Goal: Task Accomplishment & Management: Complete application form

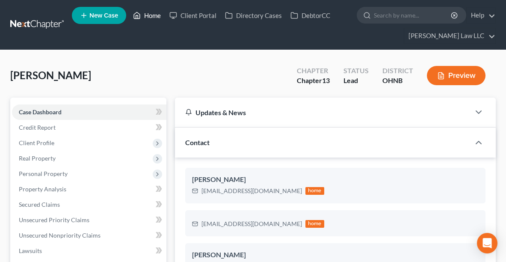
click at [154, 14] on link "Home" at bounding box center [147, 15] width 36 height 15
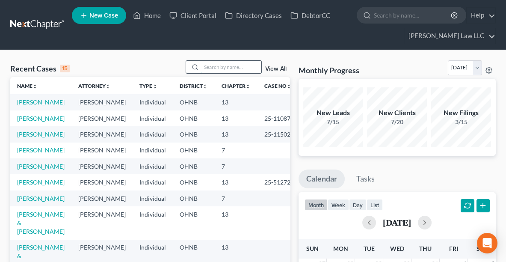
click at [232, 68] on input "search" at bounding box center [232, 67] width 60 height 12
type input "mofad"
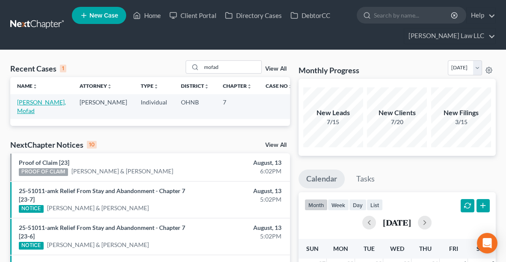
click at [35, 100] on link "[PERSON_NAME], Mofad" at bounding box center [41, 106] width 49 height 16
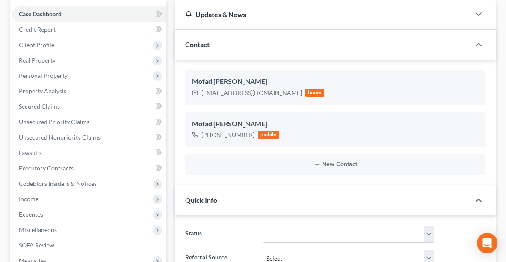
scroll to position [110, 0]
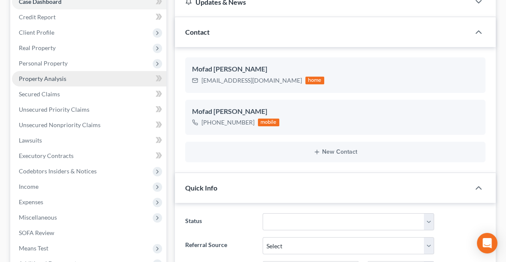
click at [99, 71] on link "Property Analysis" at bounding box center [89, 78] width 154 height 15
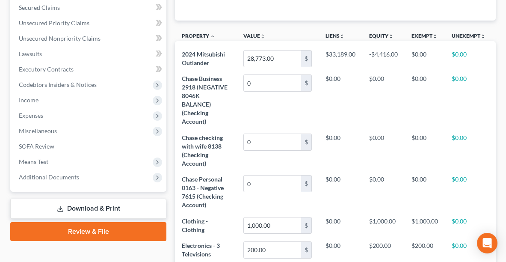
scroll to position [200, 0]
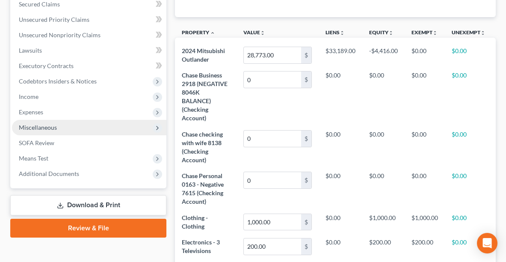
click at [59, 122] on span "Miscellaneous" at bounding box center [89, 127] width 154 height 15
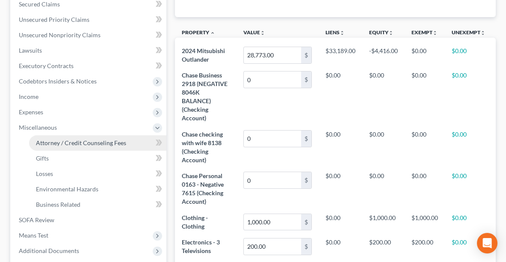
click at [67, 137] on link "Attorney / Credit Counseling Fees" at bounding box center [97, 142] width 137 height 15
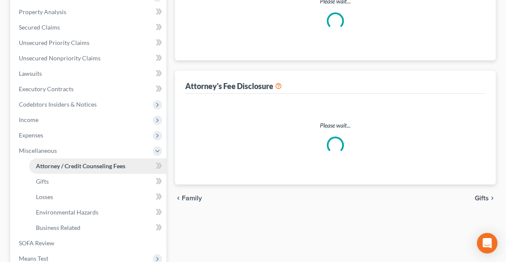
select select "0"
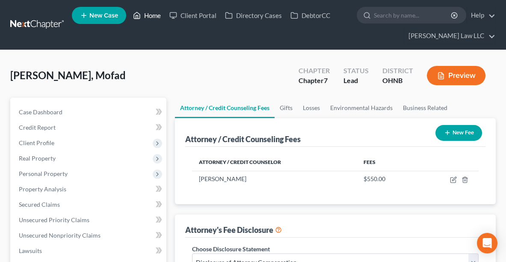
click at [154, 17] on link "Home" at bounding box center [147, 15] width 36 height 15
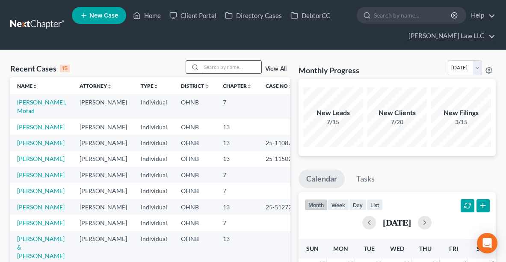
click at [218, 68] on input "search" at bounding box center [232, 67] width 60 height 12
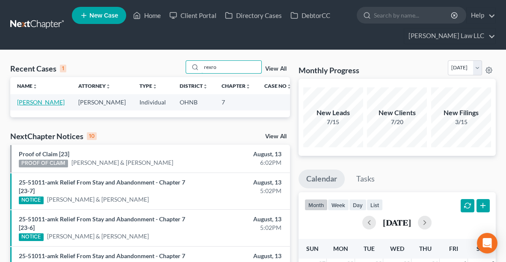
type input "rexro"
click at [30, 102] on link "[PERSON_NAME]" at bounding box center [41, 101] width 48 height 7
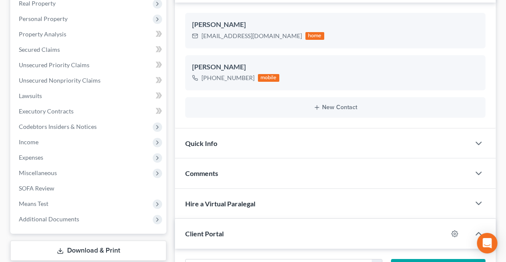
scroll to position [151, 0]
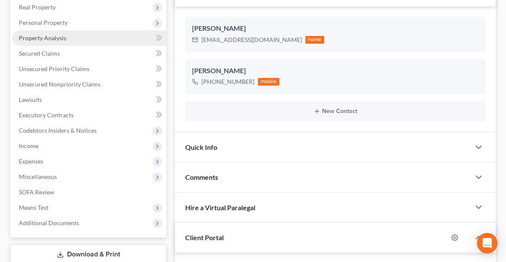
click at [53, 39] on span "Property Analysis" at bounding box center [43, 37] width 48 height 7
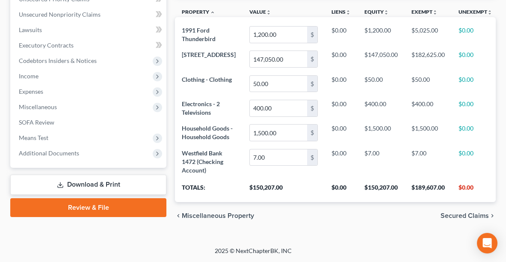
scroll to position [220, 0]
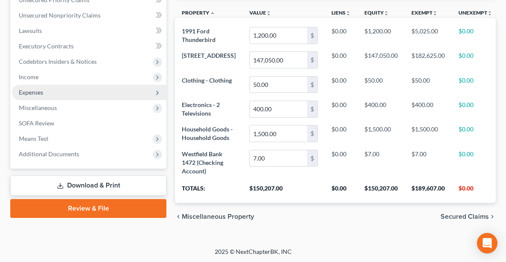
click at [23, 89] on span "Expenses" at bounding box center [31, 92] width 24 height 7
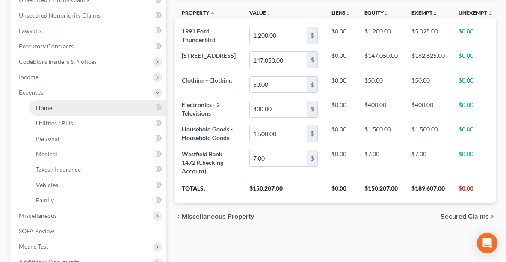
click at [40, 108] on span "Home" at bounding box center [44, 107] width 16 height 7
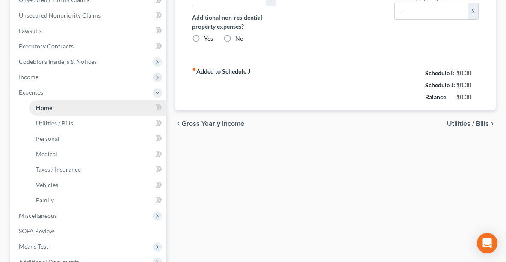
type input "0.00"
radio input "true"
type input "41.00"
type input "0.00"
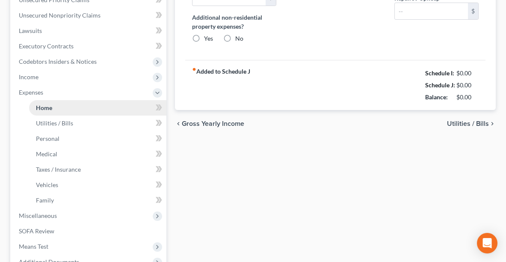
type input "0.00"
type input "50.00"
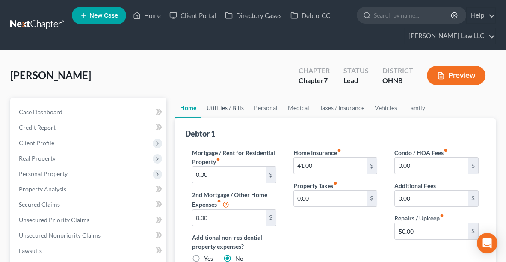
click at [218, 107] on link "Utilities / Bills" at bounding box center [226, 108] width 48 height 21
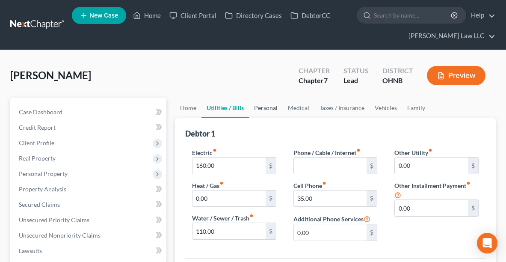
click at [266, 106] on link "Personal" at bounding box center [266, 108] width 34 height 21
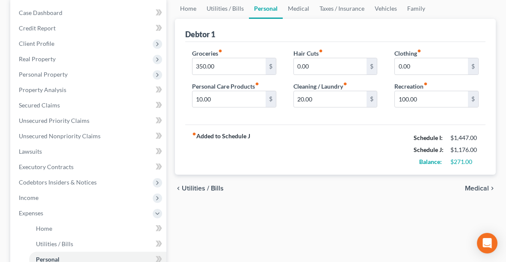
scroll to position [79, 0]
